Goal: Transaction & Acquisition: Purchase product/service

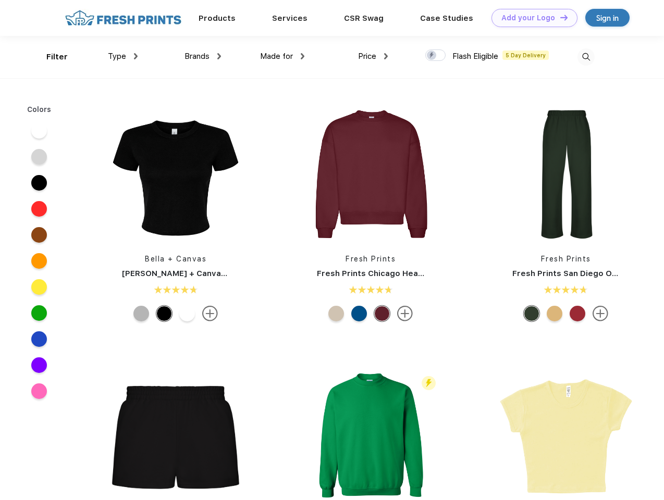
scroll to position [1, 0]
click at [531, 18] on link "Add your Logo Design Tool" at bounding box center [534, 18] width 86 height 18
click at [0, 0] on div "Design Tool" at bounding box center [0, 0] width 0 height 0
click at [559, 17] on link "Add your Logo Design Tool" at bounding box center [534, 18] width 86 height 18
click at [50, 57] on div "Filter" at bounding box center [56, 57] width 21 height 12
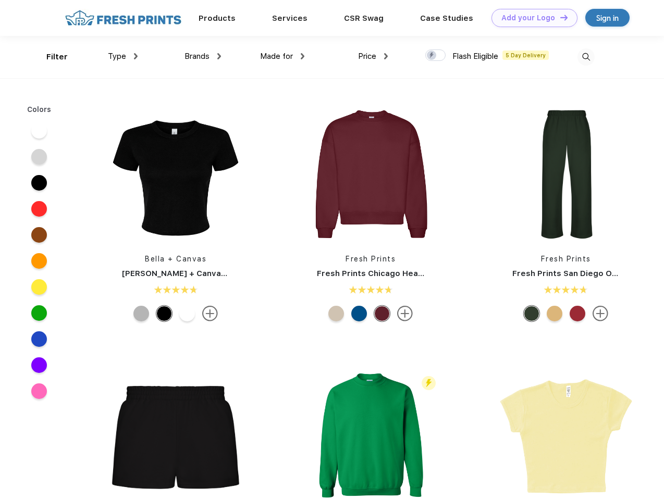
click at [123, 56] on span "Type" at bounding box center [117, 56] width 18 height 9
click at [203, 56] on span "Brands" at bounding box center [196, 56] width 25 height 9
click at [282, 56] on span "Made for" at bounding box center [276, 56] width 33 height 9
click at [373, 56] on span "Price" at bounding box center [367, 56] width 18 height 9
click at [436, 56] on div at bounding box center [435, 55] width 20 height 11
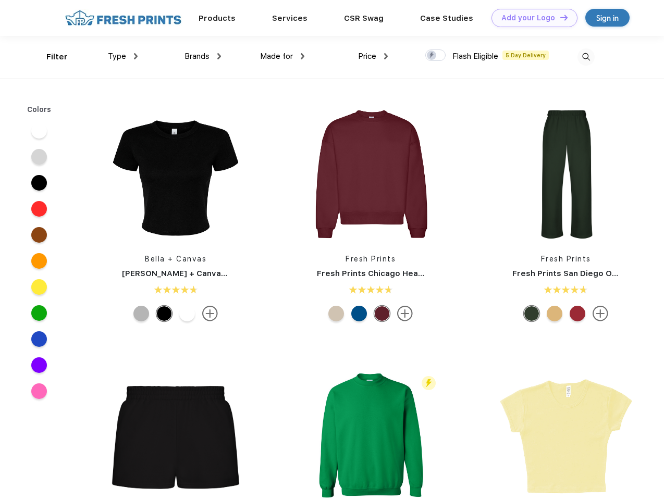
click at [432, 56] on input "checkbox" at bounding box center [428, 52] width 7 height 7
click at [586, 57] on img at bounding box center [585, 56] width 17 height 17
